Goal: Find specific page/section: Find specific page/section

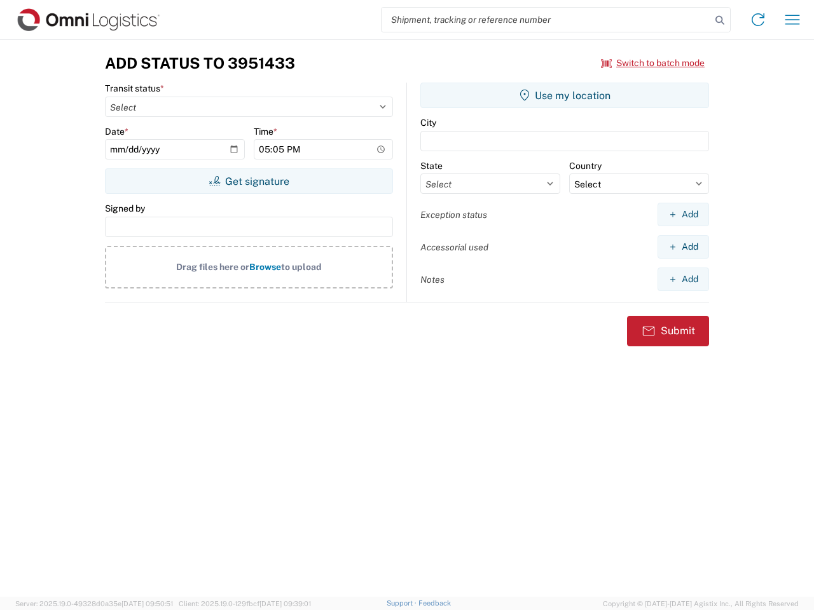
click at [546, 20] on input "search" at bounding box center [545, 20] width 329 height 24
click at [720, 20] on icon at bounding box center [720, 20] width 18 height 18
click at [758, 20] on icon at bounding box center [758, 20] width 20 height 20
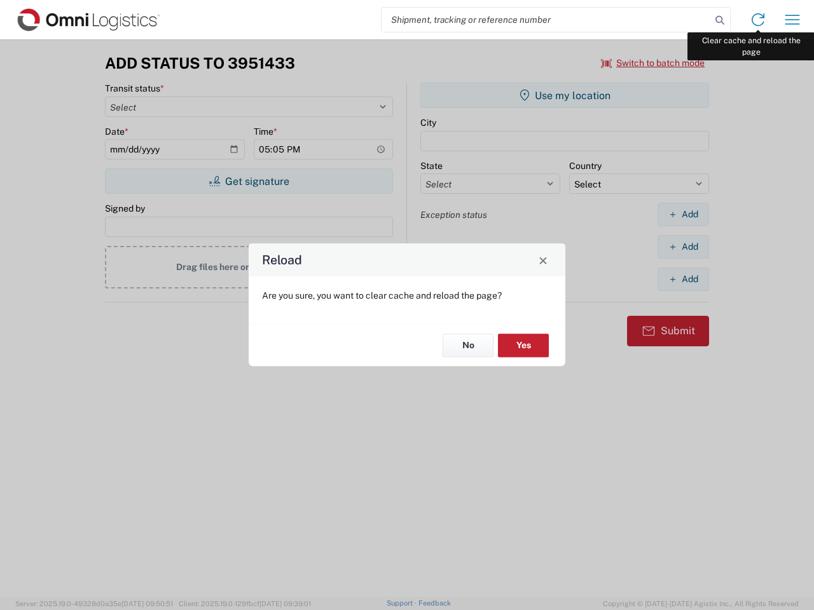
click at [792, 20] on div "Reload Are you sure, you want to clear cache and reload the page? No Yes" at bounding box center [407, 305] width 814 height 610
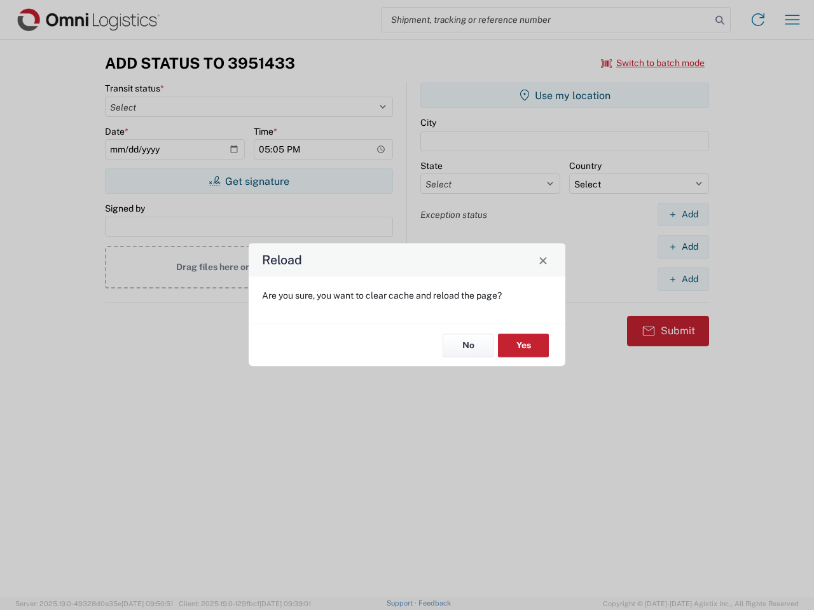
click at [653, 63] on div "Reload Are you sure, you want to clear cache and reload the page? No Yes" at bounding box center [407, 305] width 814 height 610
click at [249, 181] on div "Reload Are you sure, you want to clear cache and reload the page? No Yes" at bounding box center [407, 305] width 814 height 610
click at [564, 95] on div "Reload Are you sure, you want to clear cache and reload the page? No Yes" at bounding box center [407, 305] width 814 height 610
click at [683, 214] on div "Reload Are you sure, you want to clear cache and reload the page? No Yes" at bounding box center [407, 305] width 814 height 610
click at [683, 247] on div "Reload Are you sure, you want to clear cache and reload the page? No Yes" at bounding box center [407, 305] width 814 height 610
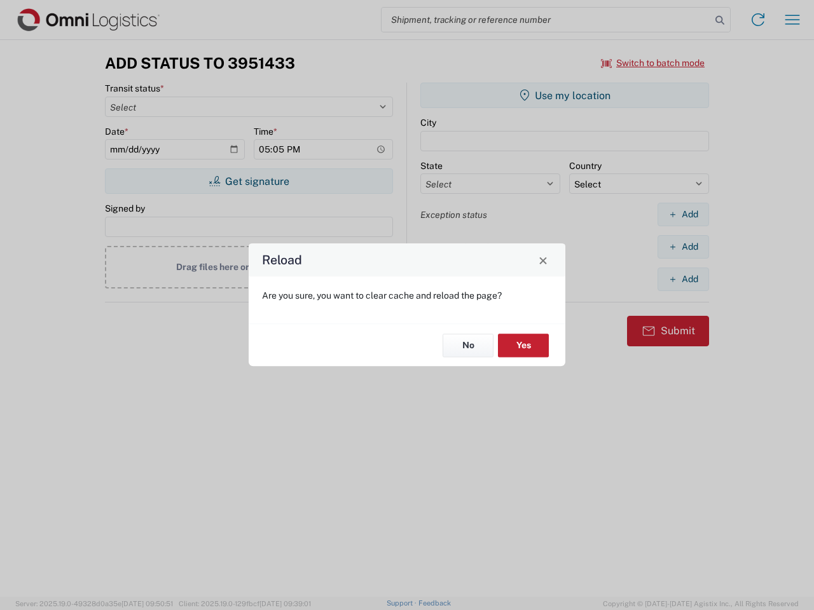
click at [683, 279] on div "Reload Are you sure, you want to clear cache and reload the page? No Yes" at bounding box center [407, 305] width 814 height 610
